Goal: Find specific page/section: Find specific page/section

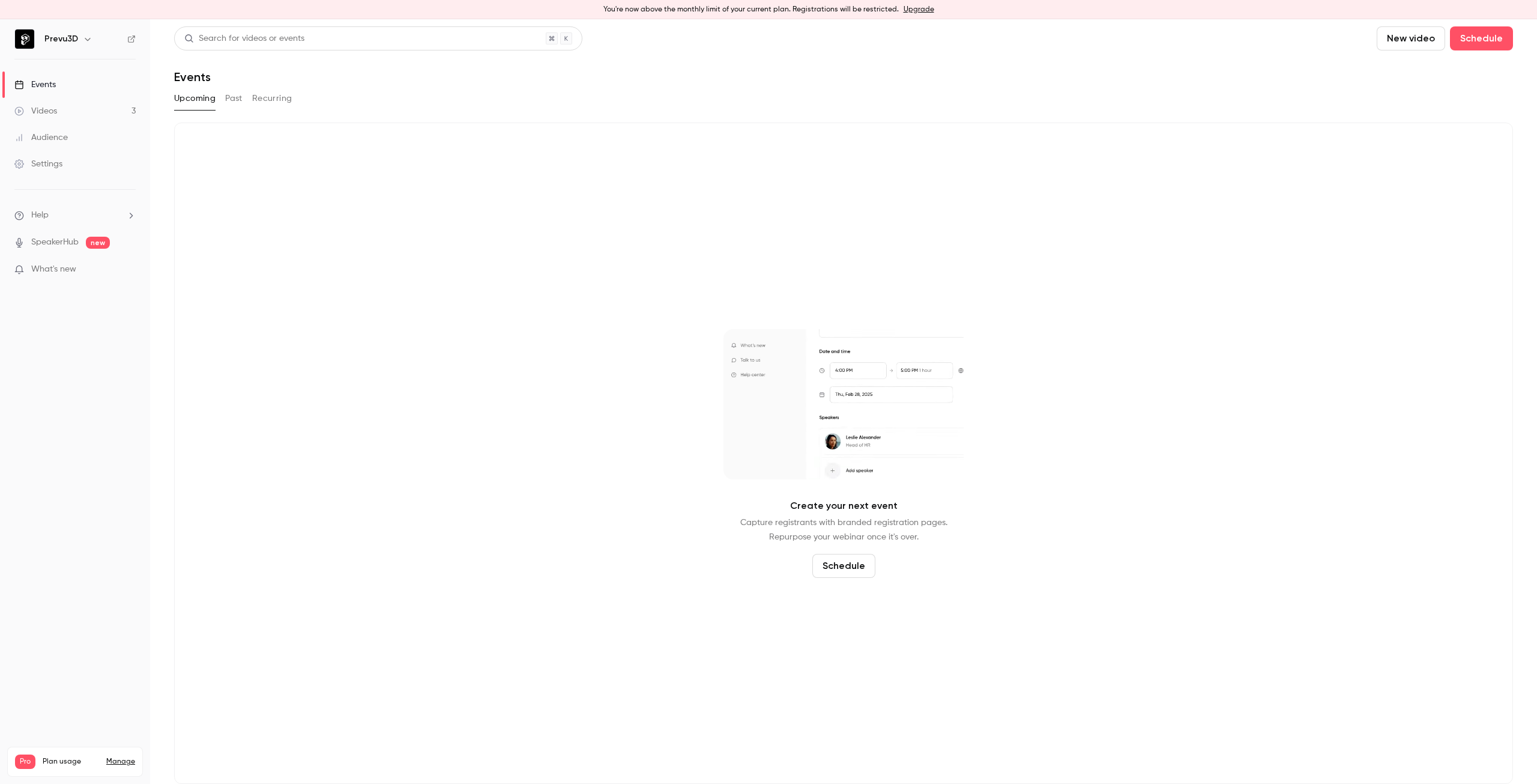
click at [87, 40] on icon "button" at bounding box center [87, 39] width 9 height 9
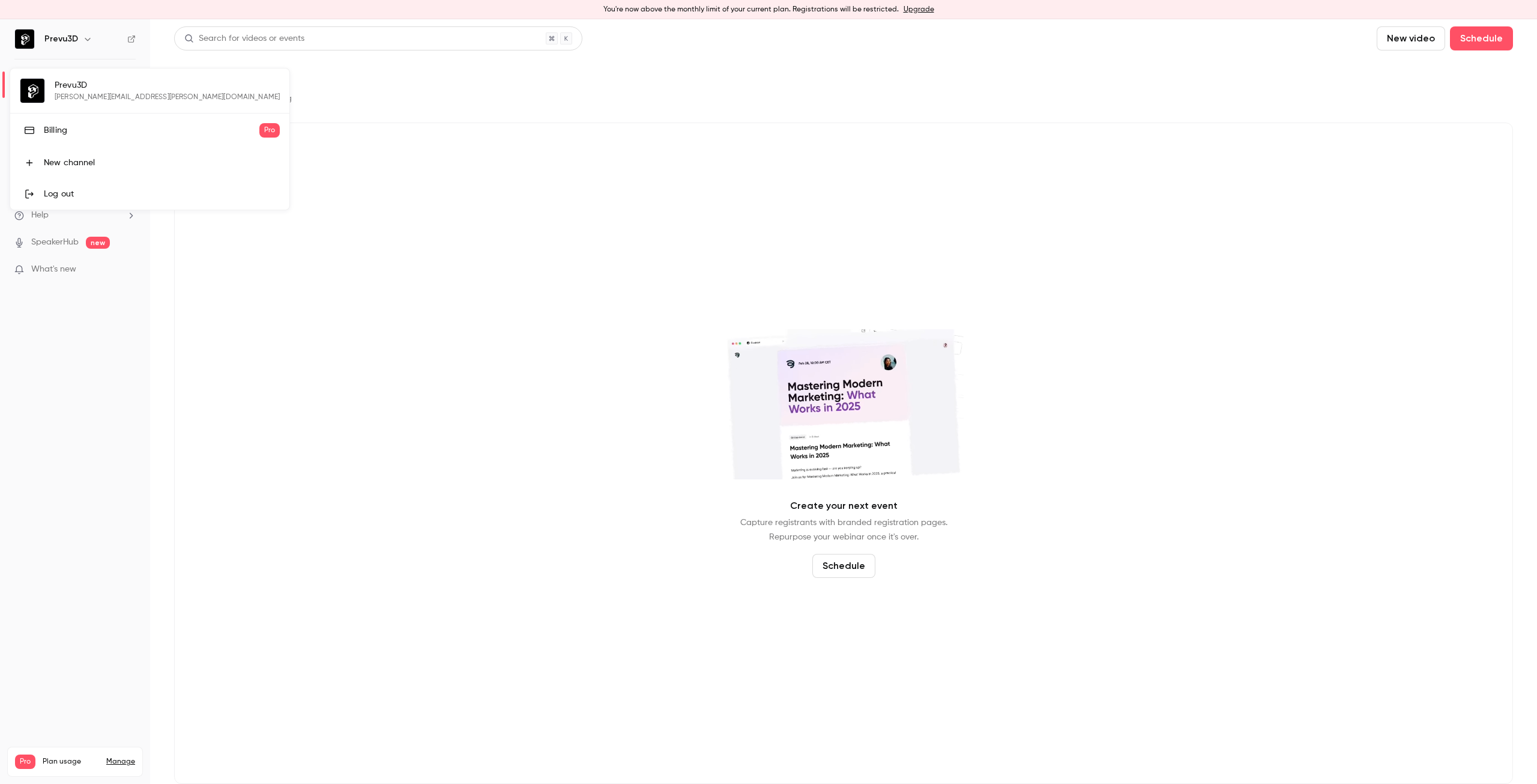
click at [83, 126] on div "Billing" at bounding box center [152, 130] width 216 height 12
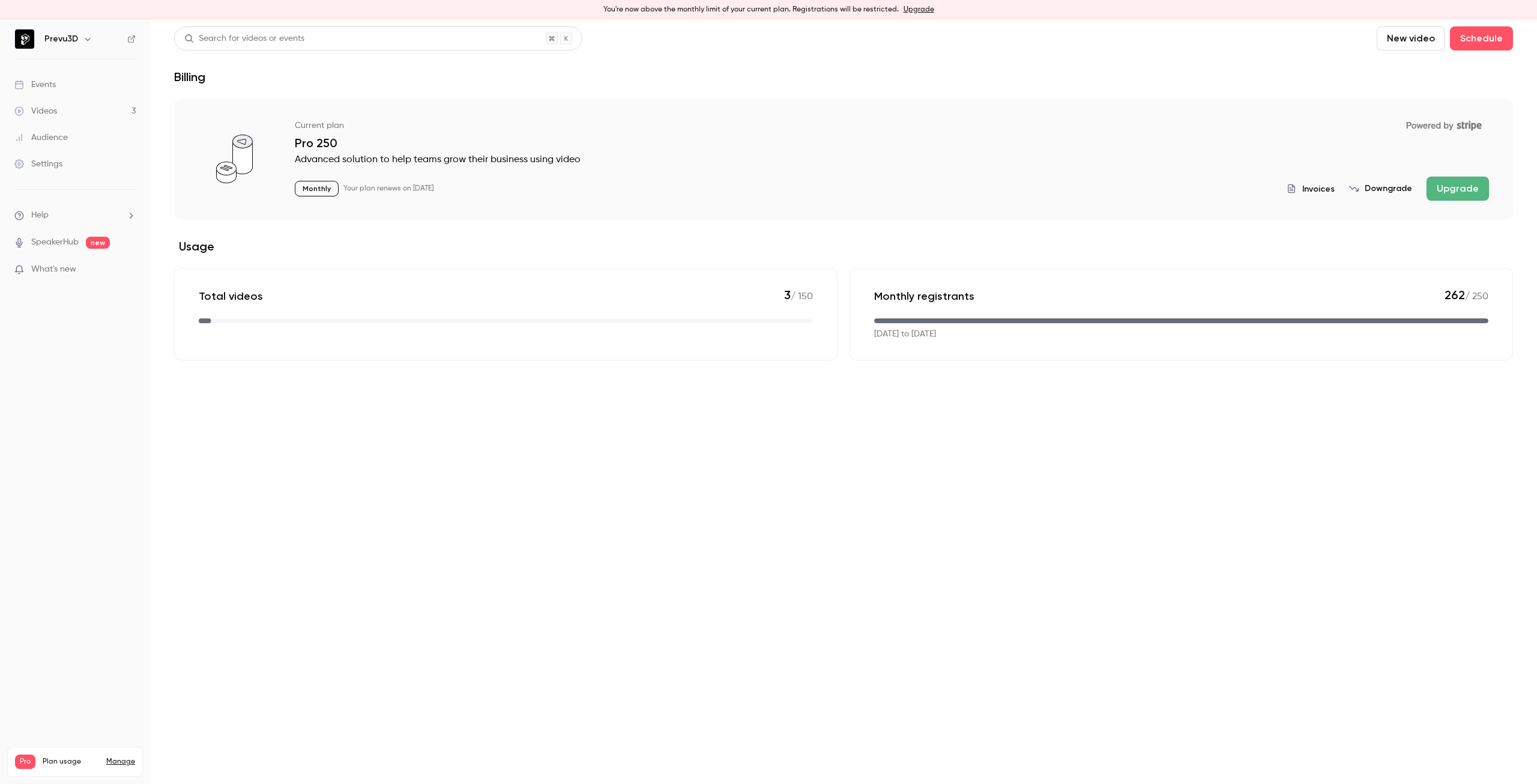
click at [1316, 191] on span "Invoices" at bounding box center [1319, 189] width 32 height 13
click at [1318, 191] on span "Invoices" at bounding box center [1319, 189] width 32 height 13
